Goal: Book appointment/travel/reservation

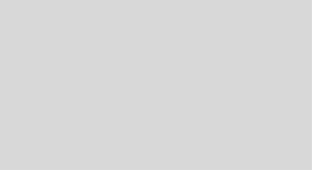
select select "es"
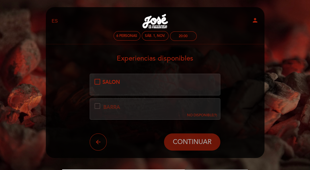
click at [98, 80] on div "SALON" at bounding box center [155, 81] width 121 height 7
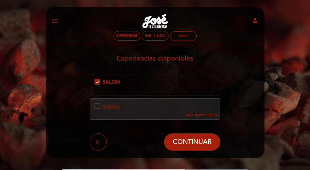
click at [209, 115] on span "NO DISPONIBLE" at bounding box center [200, 115] width 27 height 4
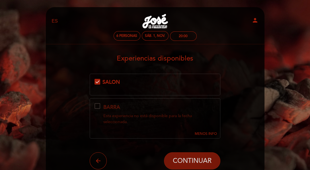
click at [192, 159] on span "CONTINUAR" at bounding box center [192, 160] width 39 height 8
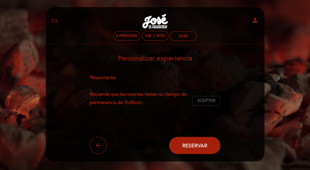
click at [208, 101] on span "Aceptar" at bounding box center [206, 100] width 18 height 6
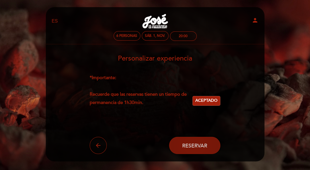
click at [197, 144] on span "Reservar" at bounding box center [194, 145] width 25 height 6
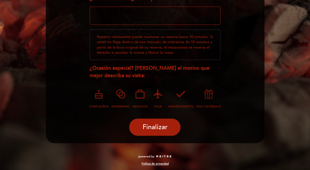
scroll to position [103, 0]
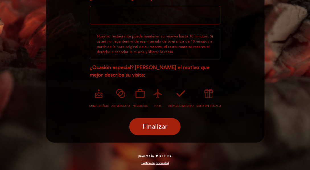
click at [157, 92] on icon at bounding box center [157, 93] width 15 height 15
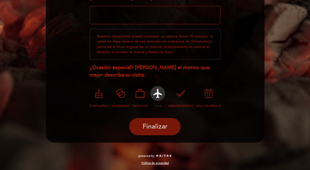
click at [154, 126] on span "Finalizar" at bounding box center [154, 126] width 25 height 8
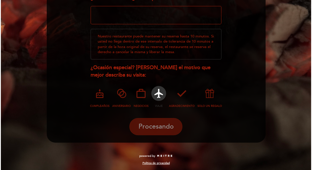
scroll to position [0, 0]
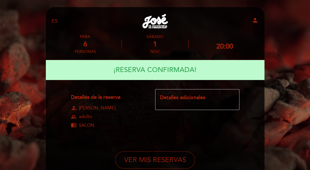
click at [164, 157] on button "VER MIS RESERVAS" at bounding box center [155, 159] width 80 height 17
select select "es"
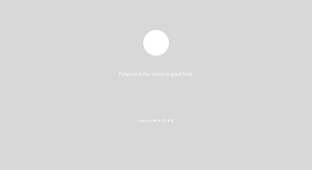
select select "es"
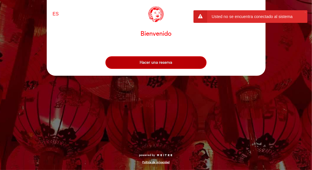
click at [155, 61] on button "Hacer una reserva" at bounding box center [155, 62] width 101 height 13
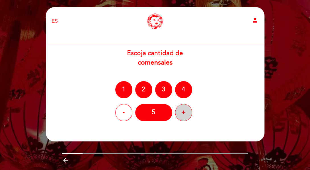
click at [184, 110] on div "+" at bounding box center [183, 112] width 17 height 17
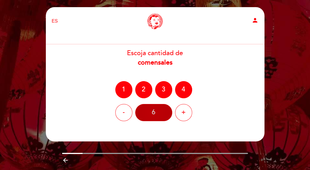
click at [152, 109] on div "6" at bounding box center [153, 112] width 37 height 17
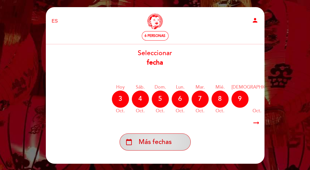
click at [166, 142] on span "Más fechas" at bounding box center [155, 141] width 33 height 9
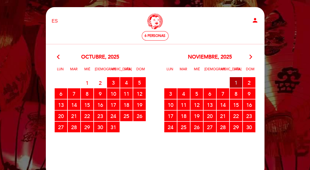
click at [236, 82] on span "1 RESERVAS DISPONIBLES" at bounding box center [236, 82] width 13 height 11
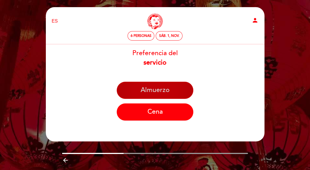
click at [155, 91] on button "Almuerzo" at bounding box center [155, 90] width 77 height 17
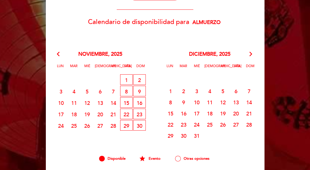
scroll to position [95, 0]
click at [125, 78] on span "1 LISTA DE ESPERA" at bounding box center [126, 79] width 13 height 11
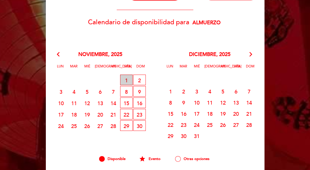
click at [125, 78] on span "1 LISTA DE ESPERA" at bounding box center [126, 79] width 13 height 11
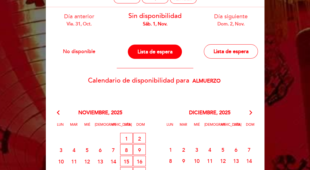
scroll to position [35, 0]
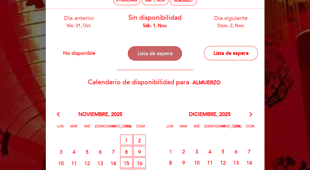
click at [155, 53] on button "Lista de espera" at bounding box center [155, 53] width 54 height 14
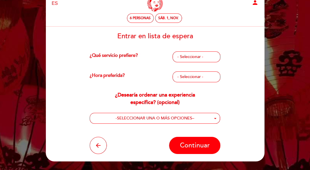
scroll to position [0, 0]
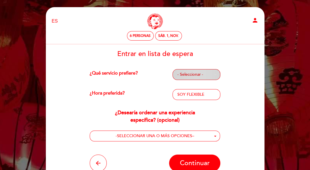
click at [199, 77] on span "- Seleccionar -" at bounding box center [197, 75] width 38 height 6
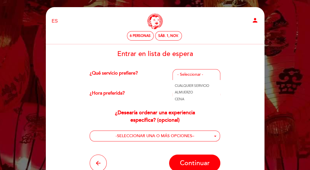
click at [187, 92] on link "ALMUERZO" at bounding box center [197, 92] width 48 height 7
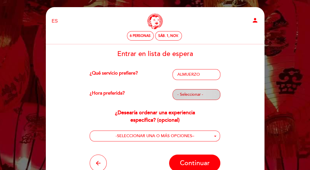
click at [201, 95] on span "- Seleccionar -" at bounding box center [197, 94] width 38 height 6
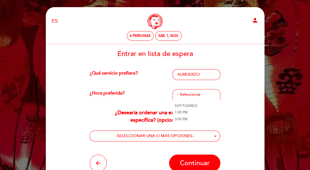
click at [188, 119] on link "3:00 PM" at bounding box center [197, 118] width 48 height 7
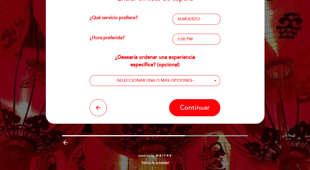
scroll to position [54, 0]
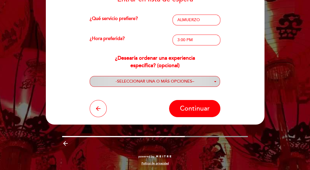
click at [214, 80] on button "- SELECCIONAR UNA O MÁS OPCIONES –" at bounding box center [155, 81] width 131 height 11
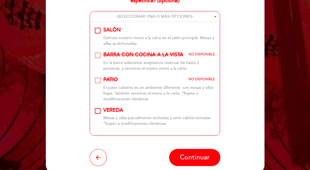
scroll to position [120, 0]
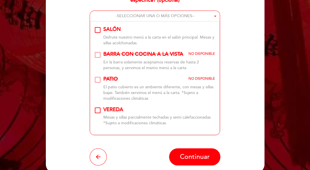
click at [96, 30] on div "SALÓN\a\9\9\9\9\9\9\9\9\9\9\a\9\9\9\9\9\9\9\9\9\9\a\9\9\9\9\9\9\9\9\9\a\9\9\9\9…" at bounding box center [98, 30] width 6 height 6
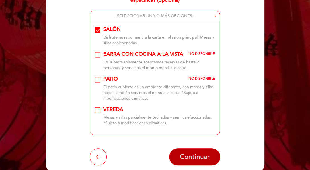
click at [197, 156] on span "Continuar" at bounding box center [195, 156] width 30 height 8
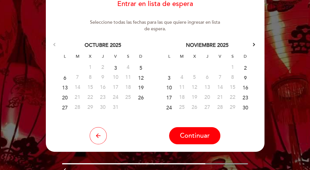
scroll to position [52, 0]
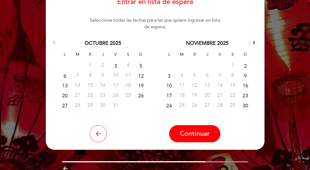
click at [232, 64] on table "L M X J V S D 1 2 3 4 5 6 7 8 9 10 11 12 13 14 15 16 17 18 19 20 21 22 23 24 25…" at bounding box center [207, 79] width 89 height 61
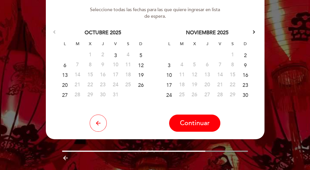
scroll to position [62, 0]
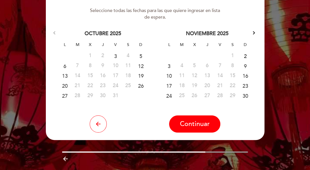
click at [246, 54] on link "2" at bounding box center [245, 55] width 11 height 9
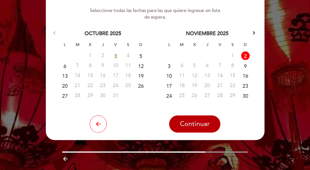
click at [194, 123] on span "Continuar" at bounding box center [195, 124] width 30 height 8
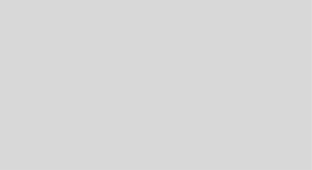
select select "es"
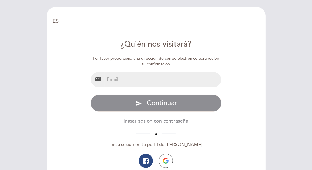
click at [117, 81] on input "email" at bounding box center [163, 79] width 117 height 15
type input "ordino4b@hotmail.com"
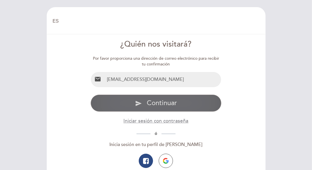
click at [152, 101] on span "Continuar" at bounding box center [162, 103] width 30 height 8
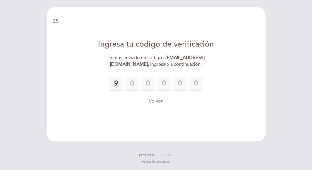
type input "9"
type input "6"
type input "2"
type input "4"
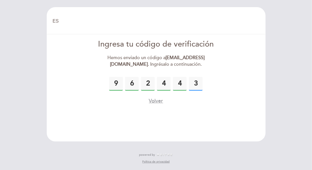
type input "3"
